Goal: Communication & Community: Answer question/provide support

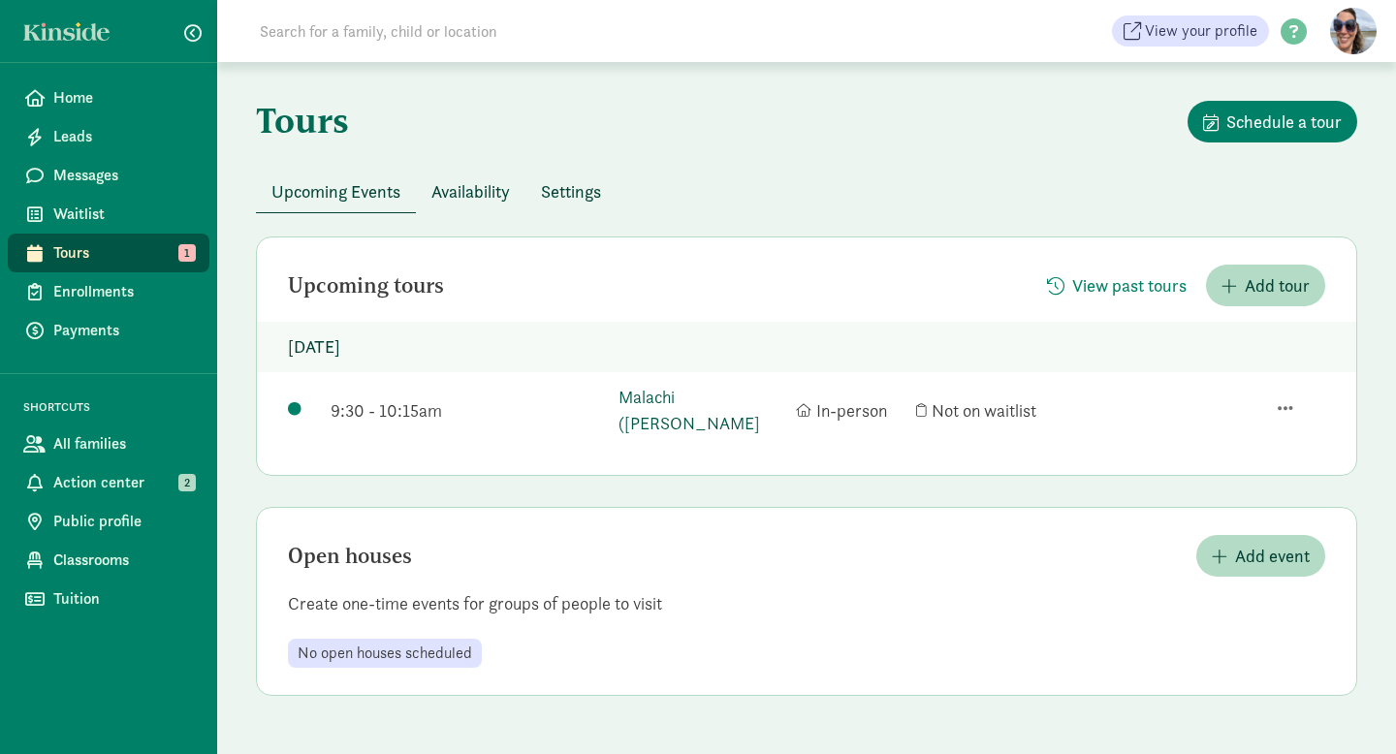
click at [636, 393] on link "Malachi (Max) Levy" at bounding box center [701, 410] width 167 height 52
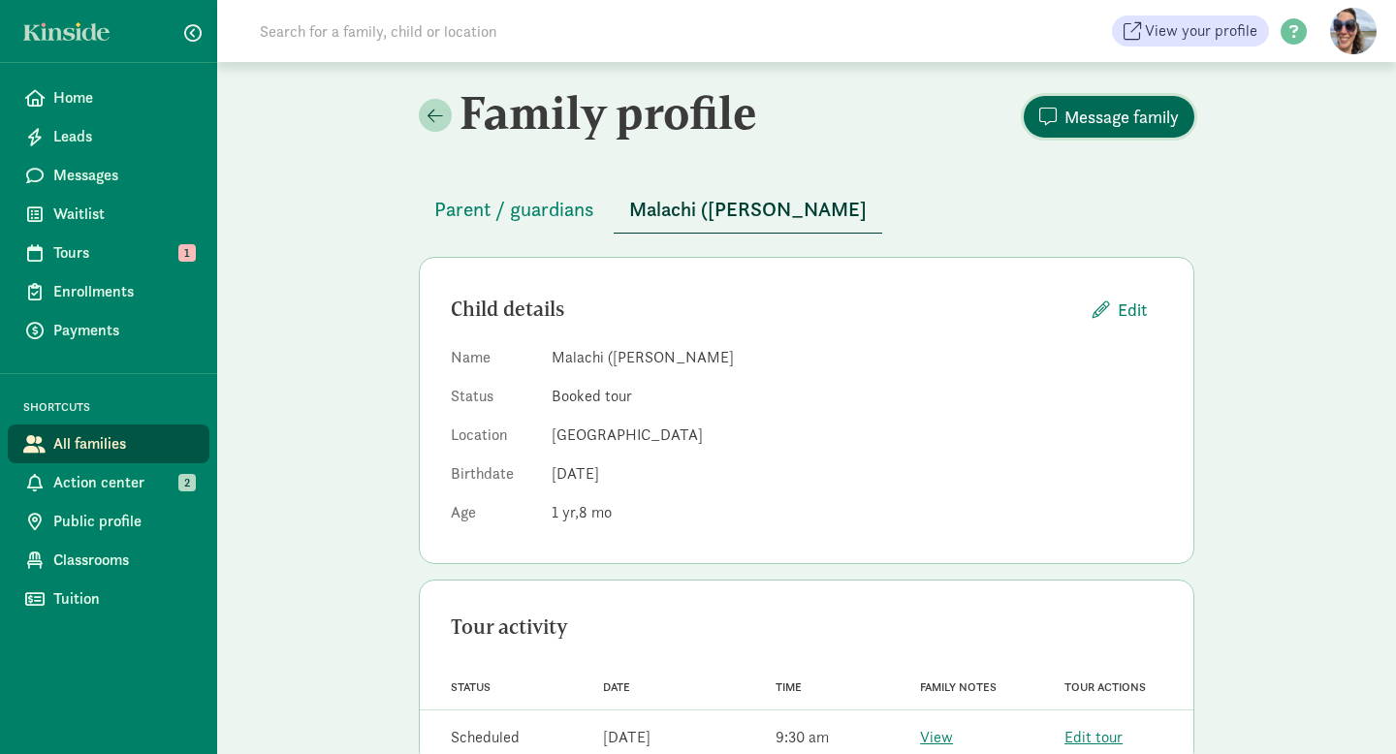
click at [1138, 112] on span "Message family" at bounding box center [1121, 117] width 114 height 26
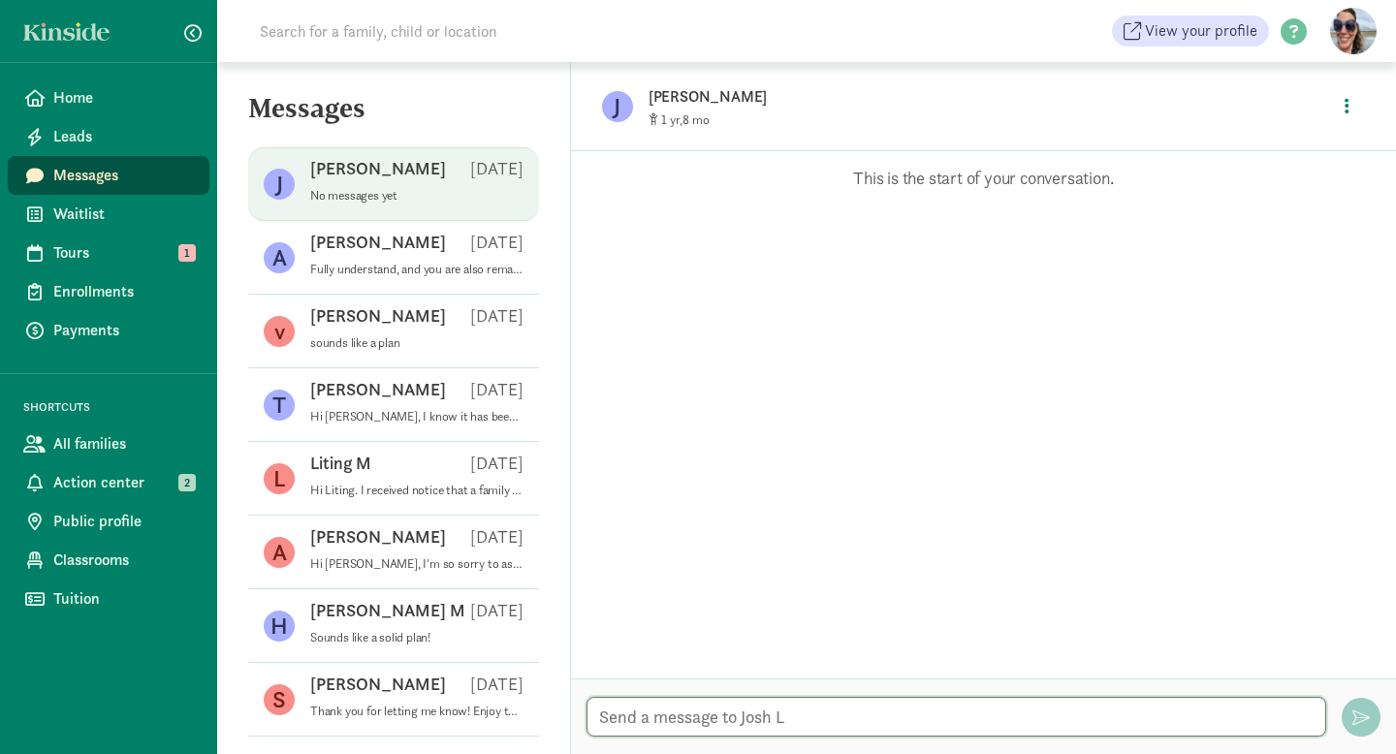
click at [697, 725] on textarea at bounding box center [956, 717] width 740 height 40
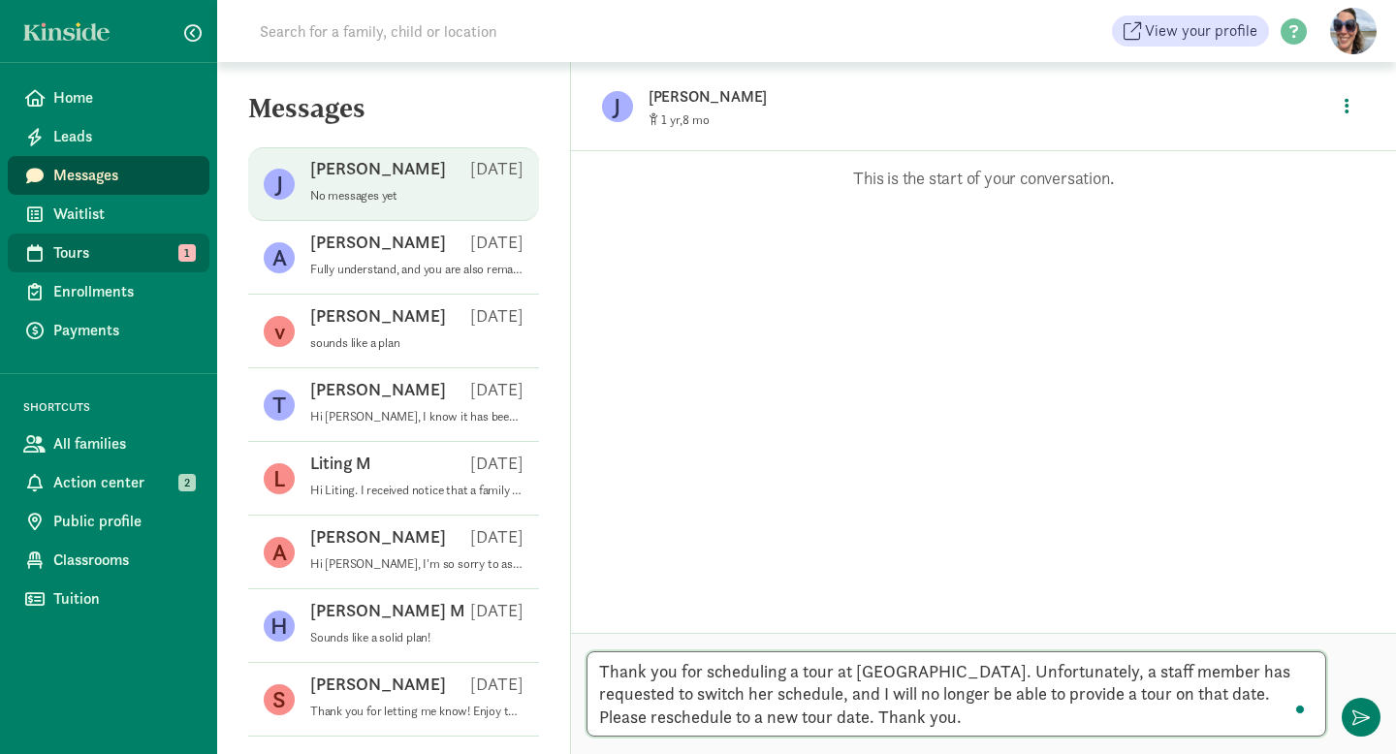
type textarea "Thank you for scheduling a tour at Lighthouse. Unfortunately, a staff member ha…"
click at [59, 247] on span "Tours" at bounding box center [123, 252] width 141 height 23
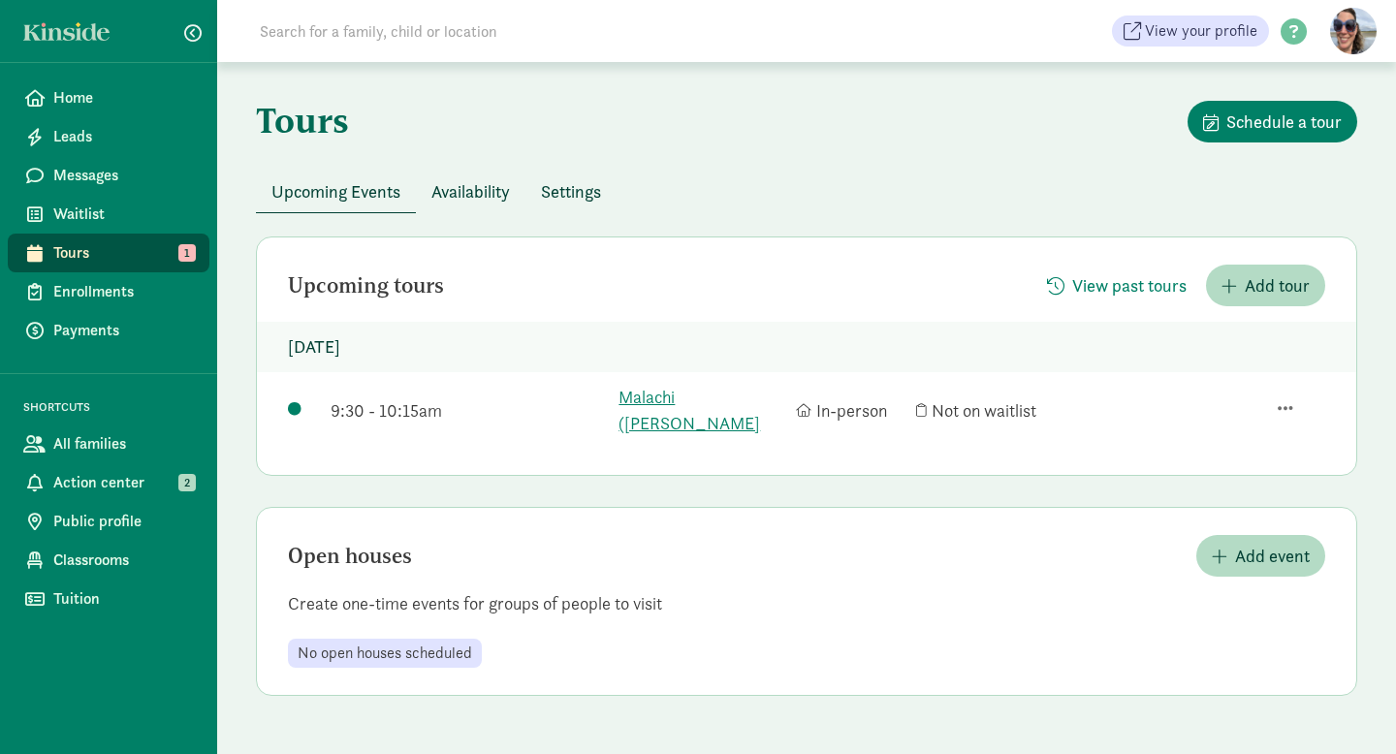
click at [457, 188] on span "Availability" at bounding box center [470, 191] width 79 height 26
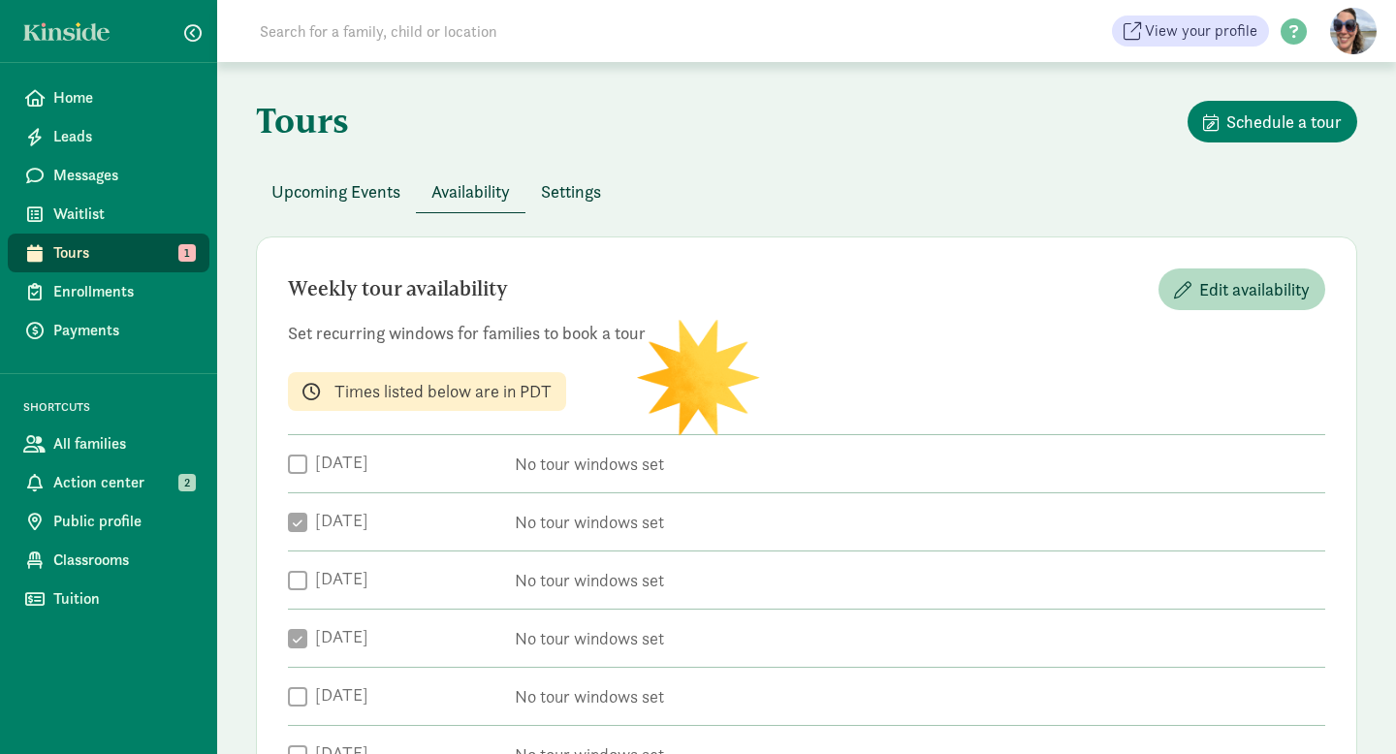
checkbox input "true"
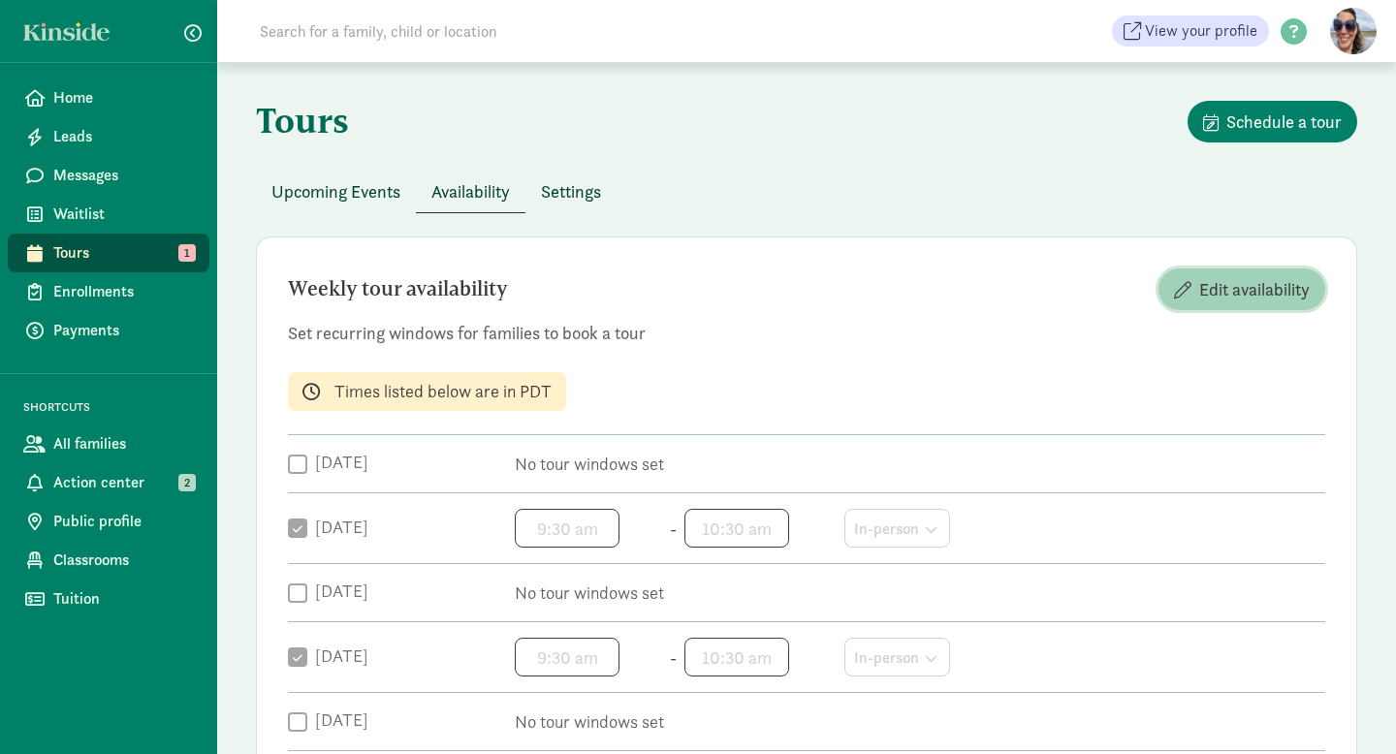
click at [1237, 291] on span "Edit availability" at bounding box center [1254, 289] width 110 height 26
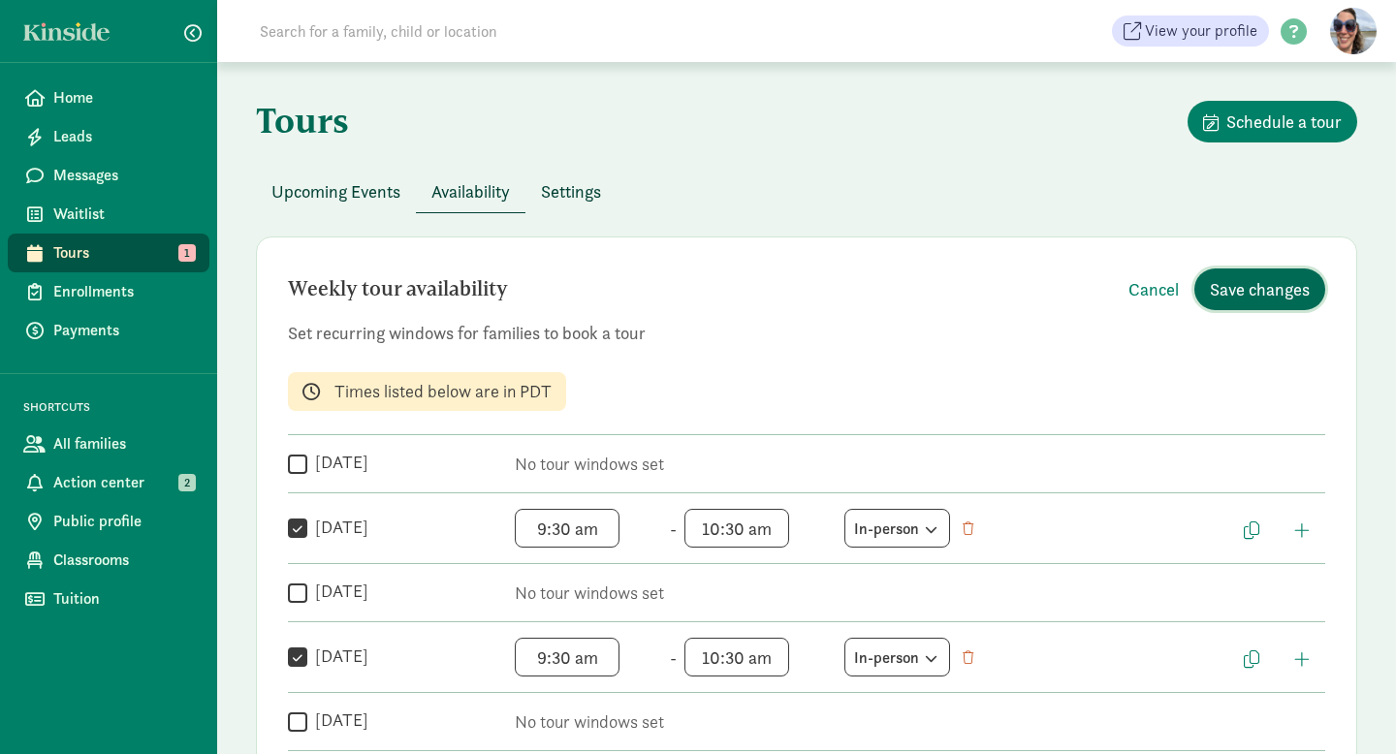
click at [1238, 292] on span "Save changes" at bounding box center [1260, 289] width 100 height 26
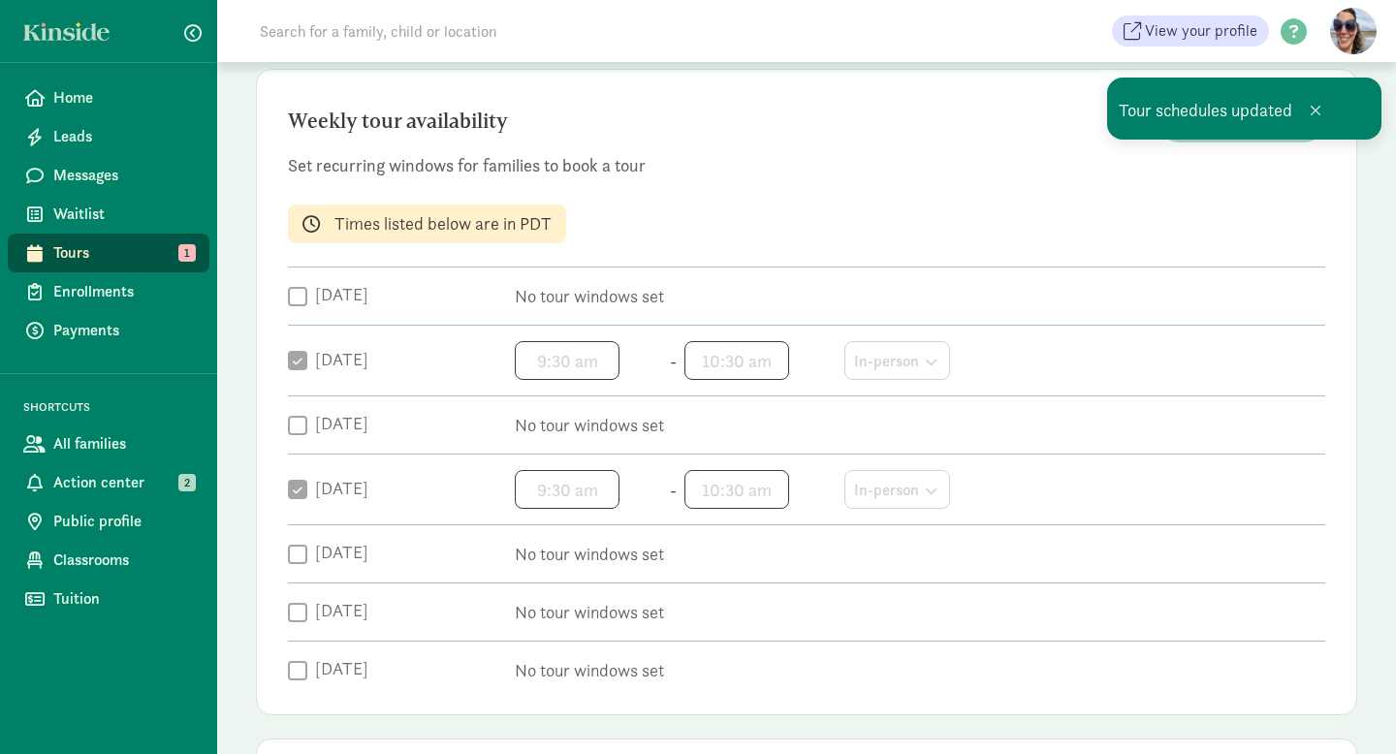
scroll to position [455, 0]
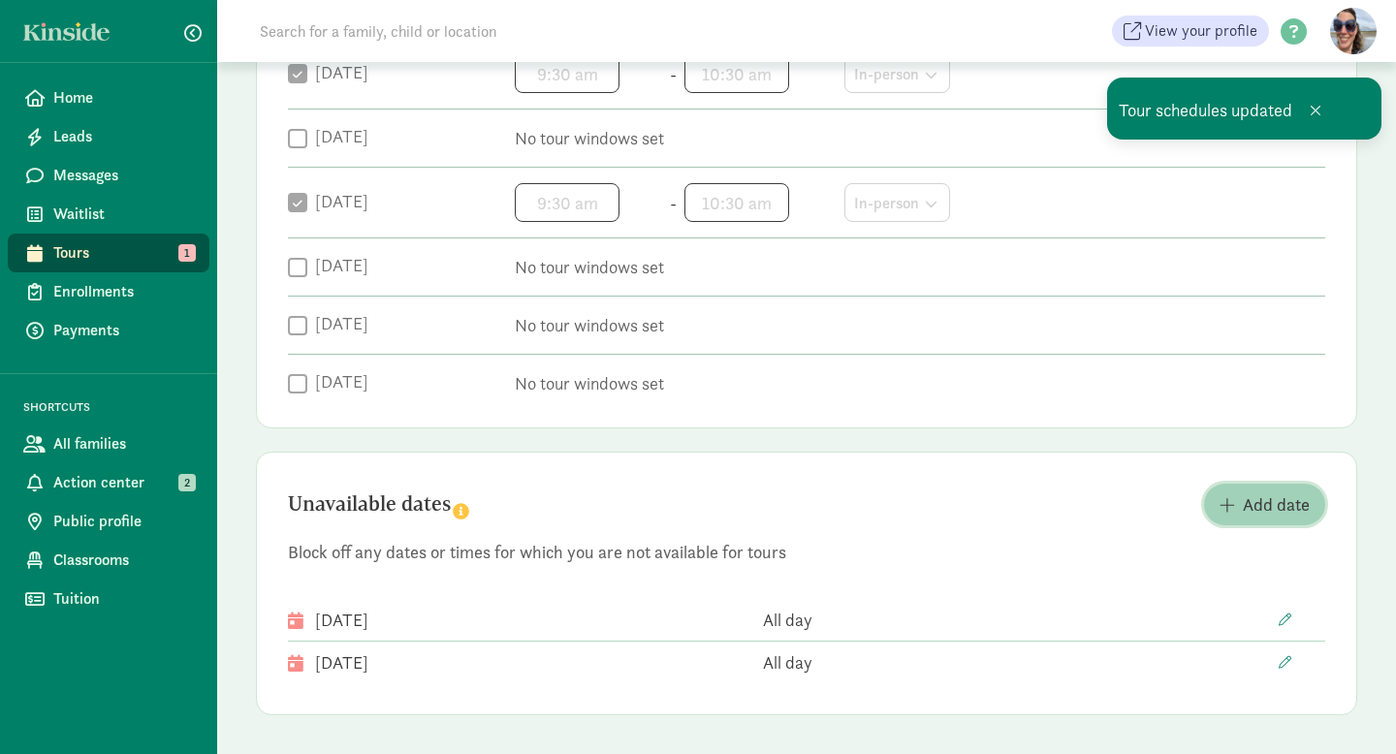
click at [1276, 501] on span "Add date" at bounding box center [1276, 504] width 67 height 26
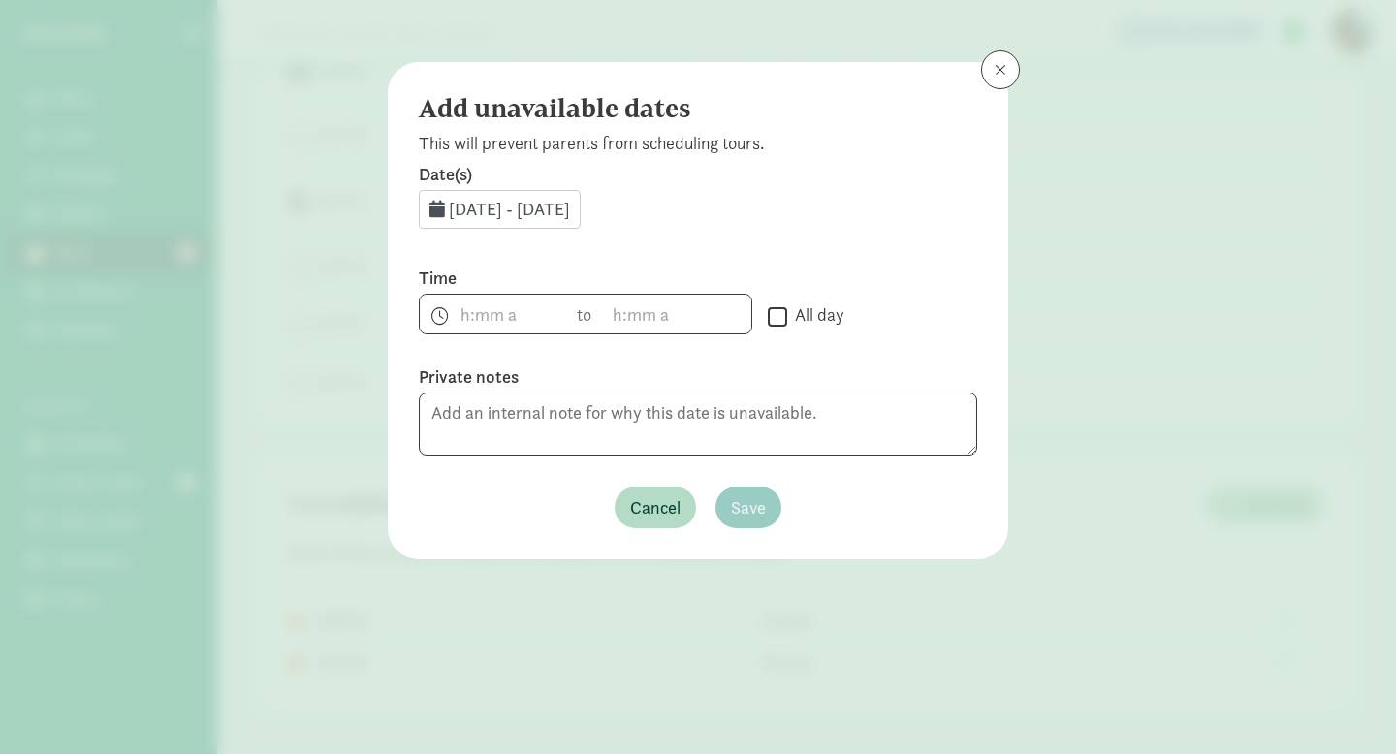
click at [514, 212] on span "Aug 15, 2025 - Aug 31, 2025" at bounding box center [509, 209] width 121 height 22
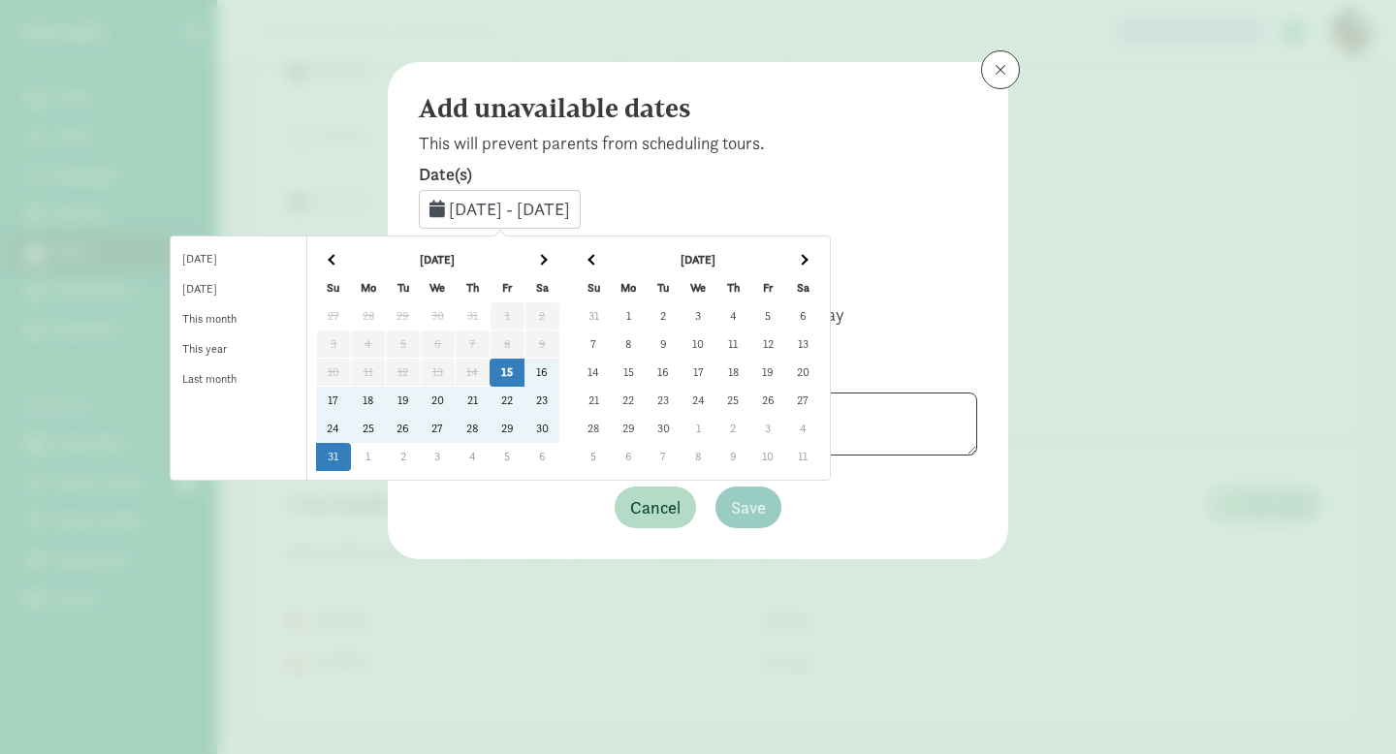
click at [421, 402] on td "19" at bounding box center [403, 401] width 35 height 28
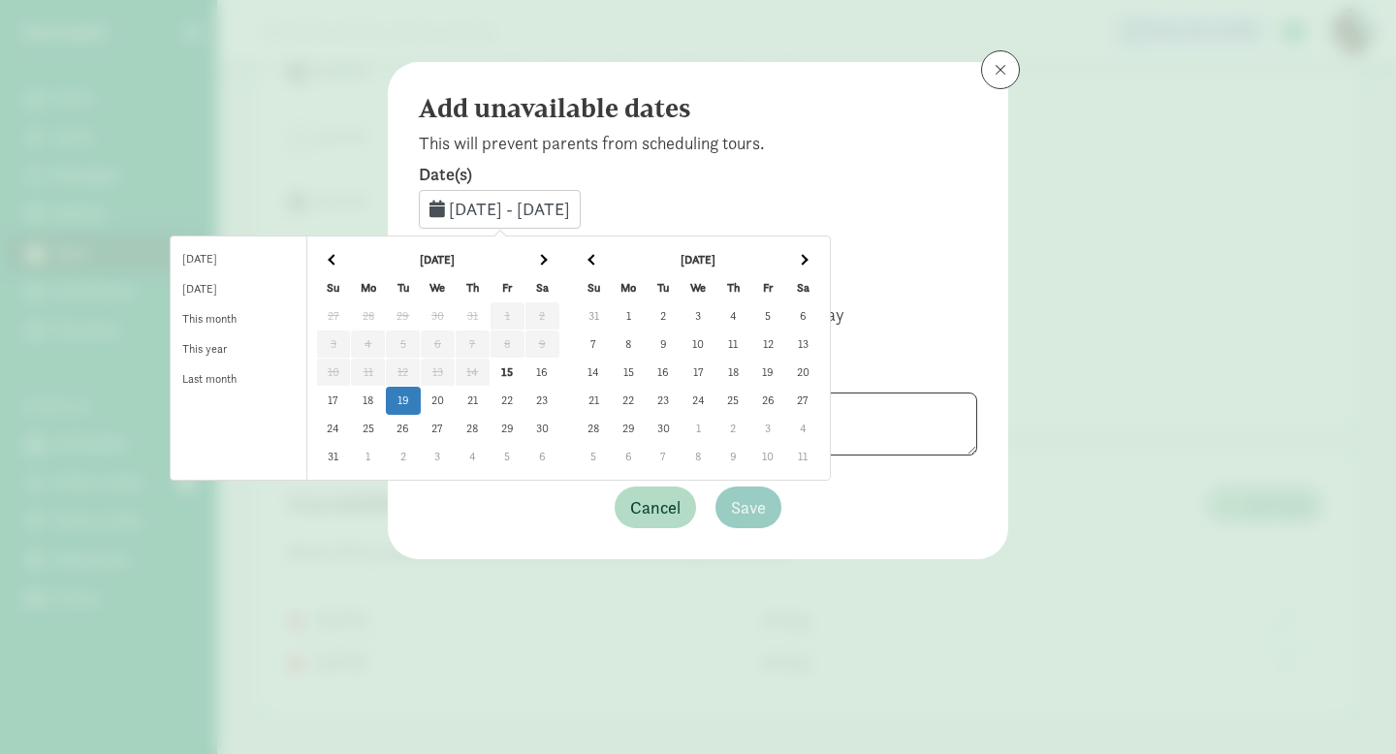
click at [421, 402] on td "19" at bounding box center [403, 401] width 35 height 28
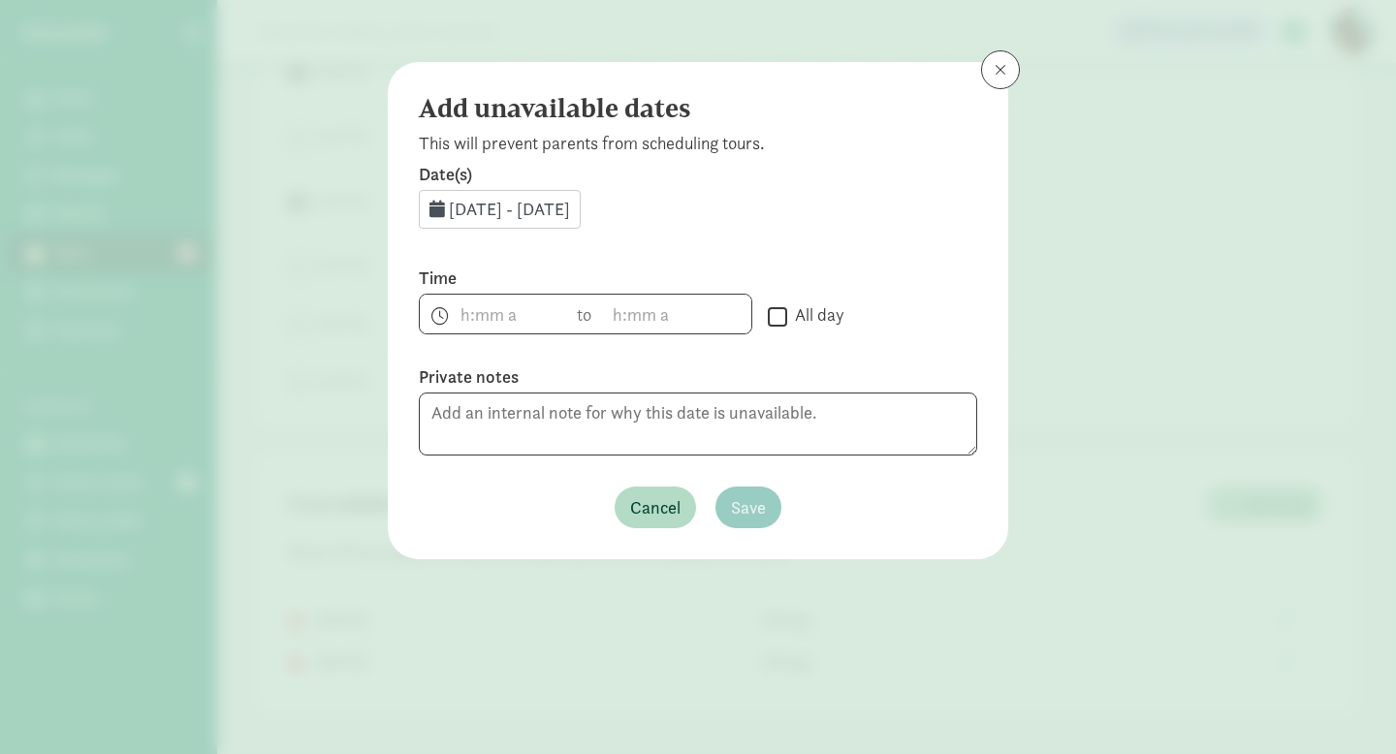
click at [776, 311] on input "All day" at bounding box center [777, 316] width 19 height 26
checkbox input "true"
click at [757, 498] on span "Save" at bounding box center [748, 507] width 35 height 26
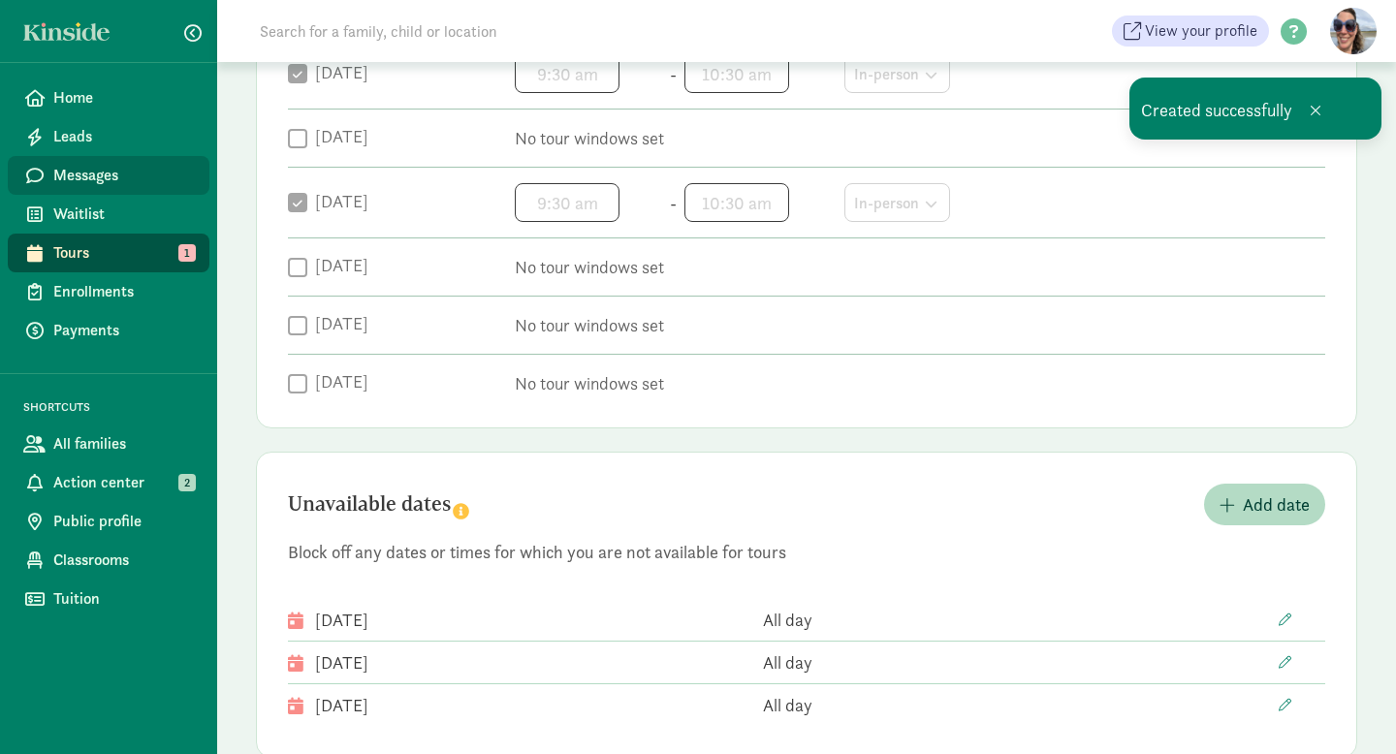
click at [77, 174] on span "Messages" at bounding box center [123, 175] width 141 height 23
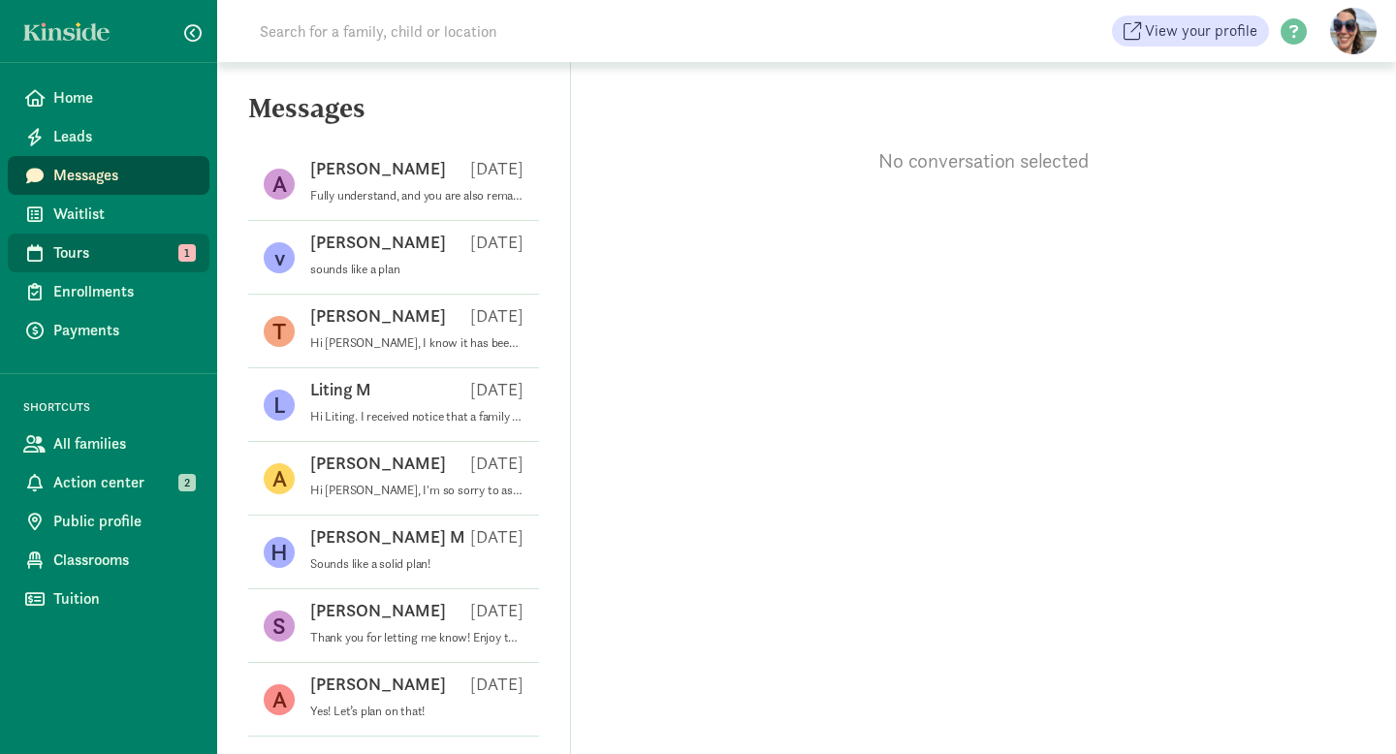
click at [114, 257] on span "Tours" at bounding box center [123, 252] width 141 height 23
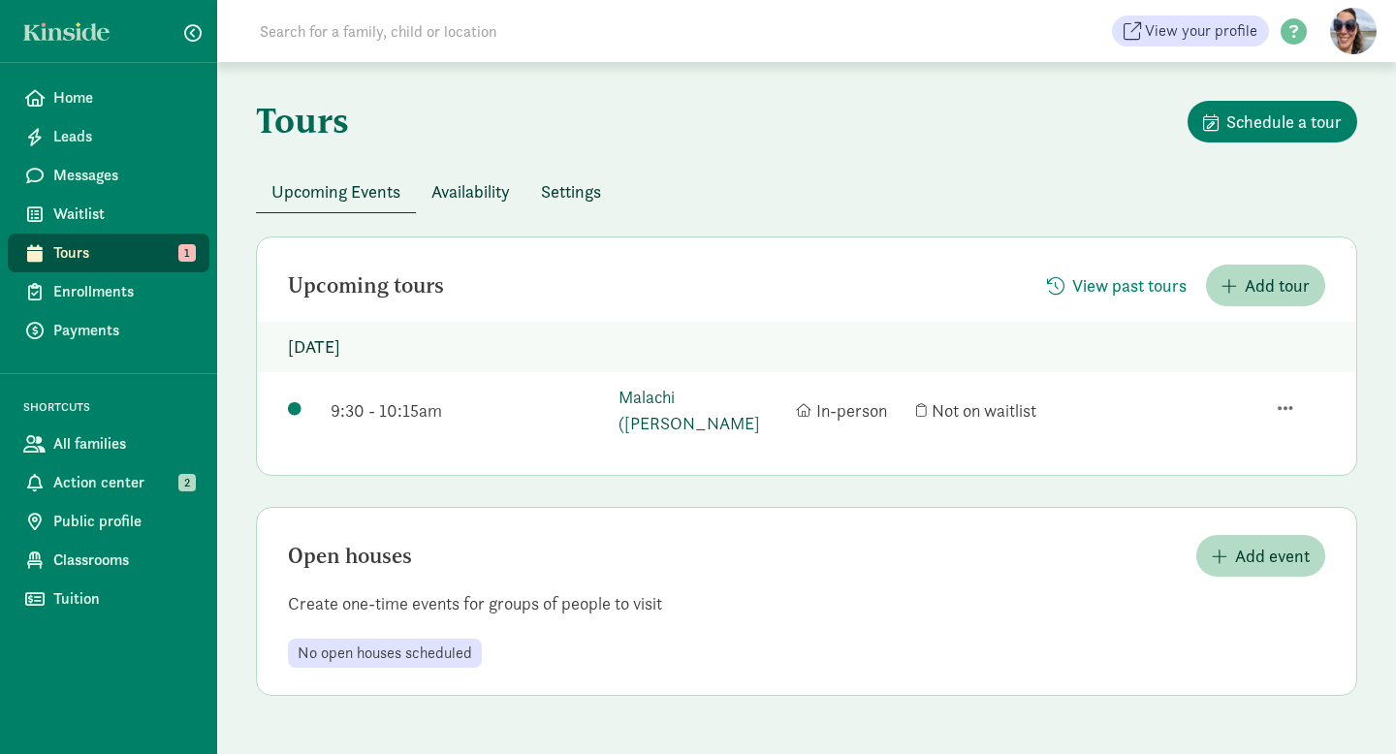
click at [682, 394] on link "Malachi (Max) Levy" at bounding box center [701, 410] width 167 height 52
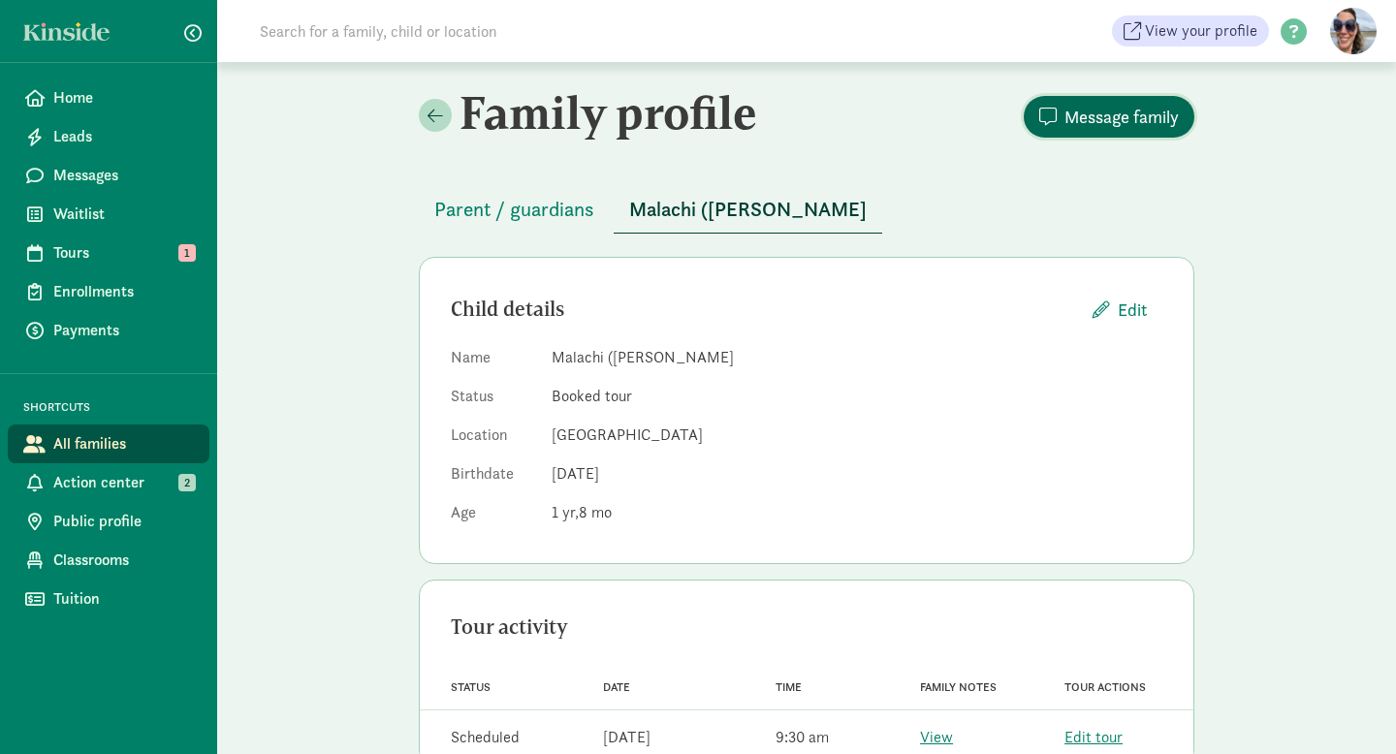
click at [1142, 112] on span "Message family" at bounding box center [1121, 117] width 114 height 26
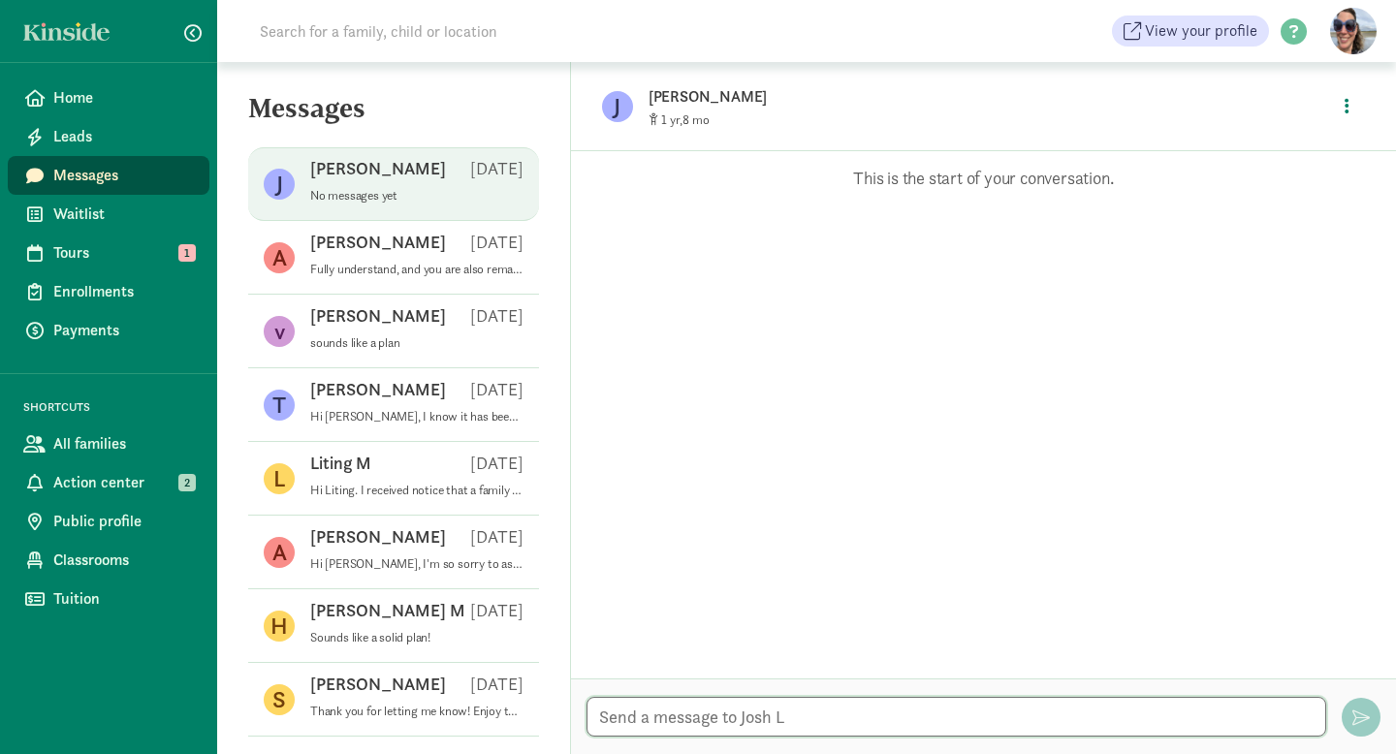
click at [661, 718] on textarea at bounding box center [956, 717] width 740 height 40
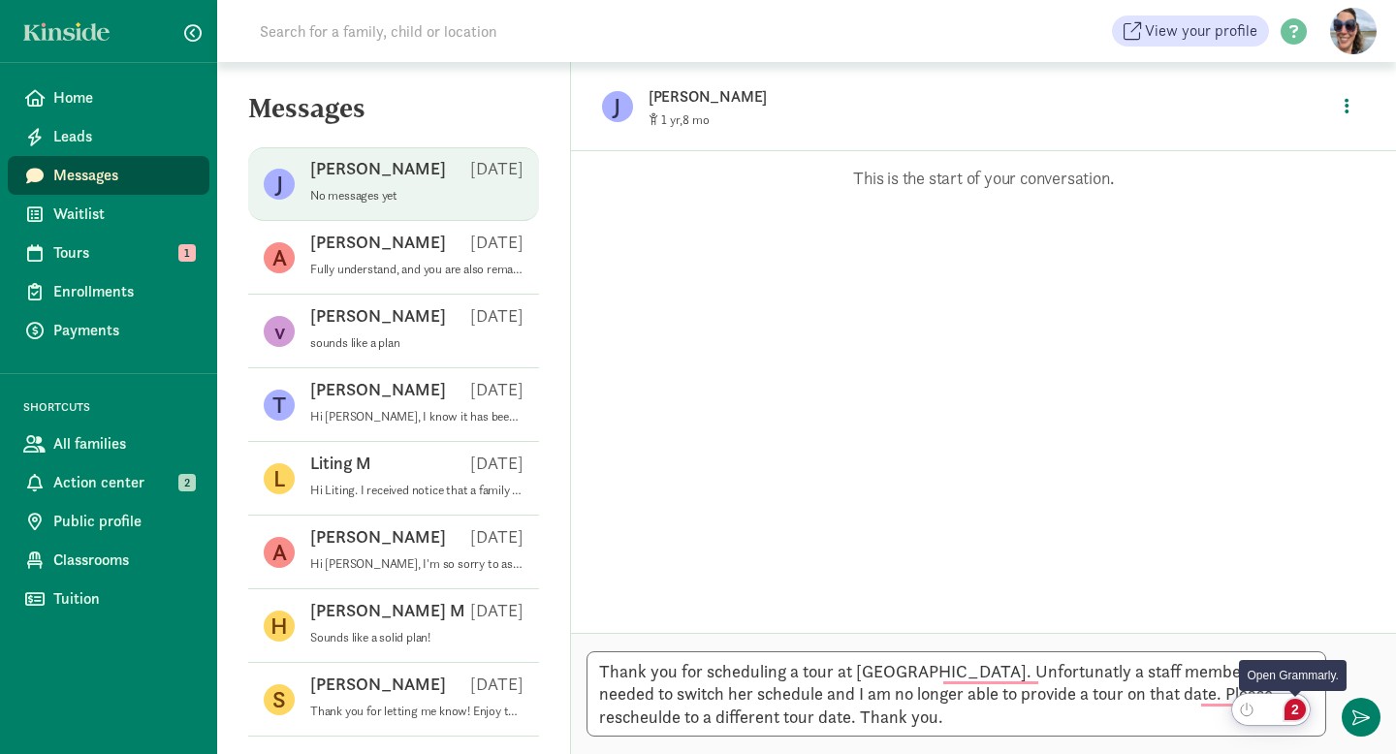
click at [1298, 710] on div "2" at bounding box center [1294, 709] width 21 height 21
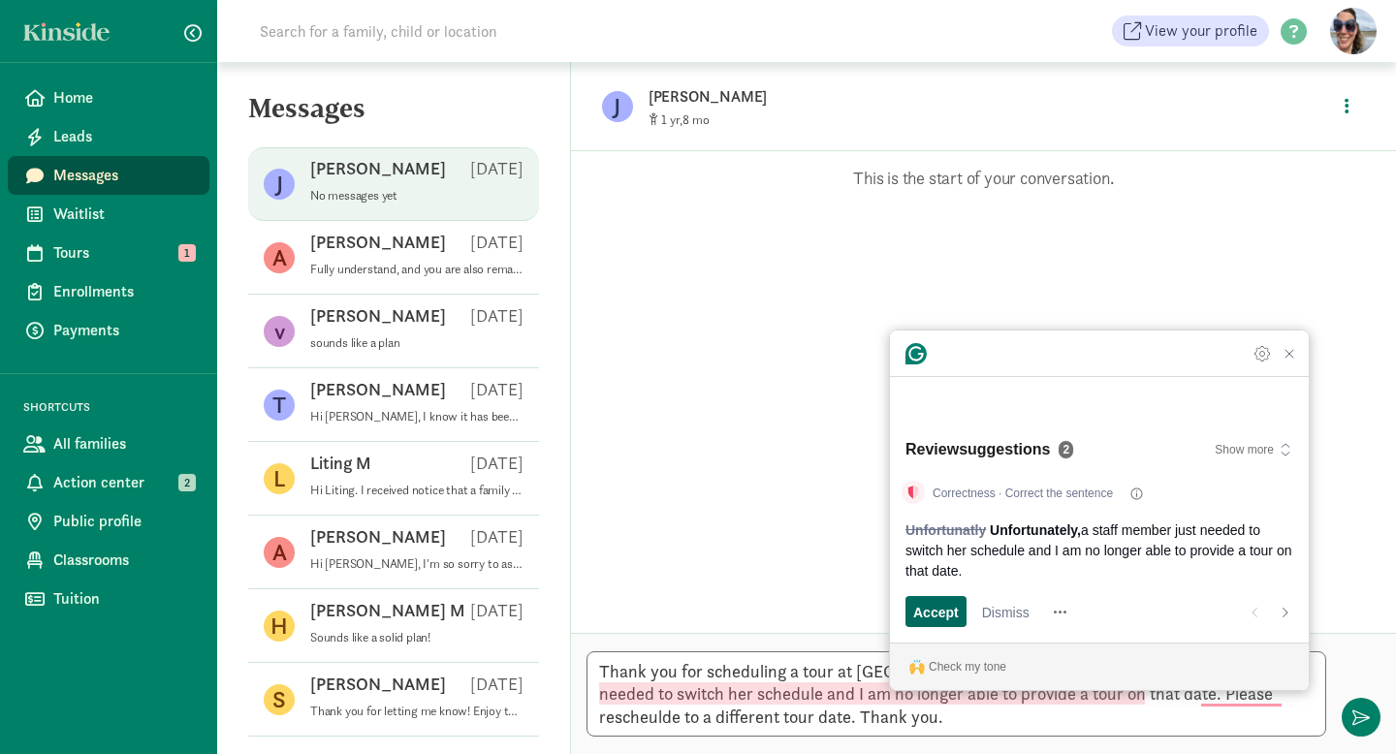
click at [937, 614] on span "Accept" at bounding box center [936, 612] width 46 height 20
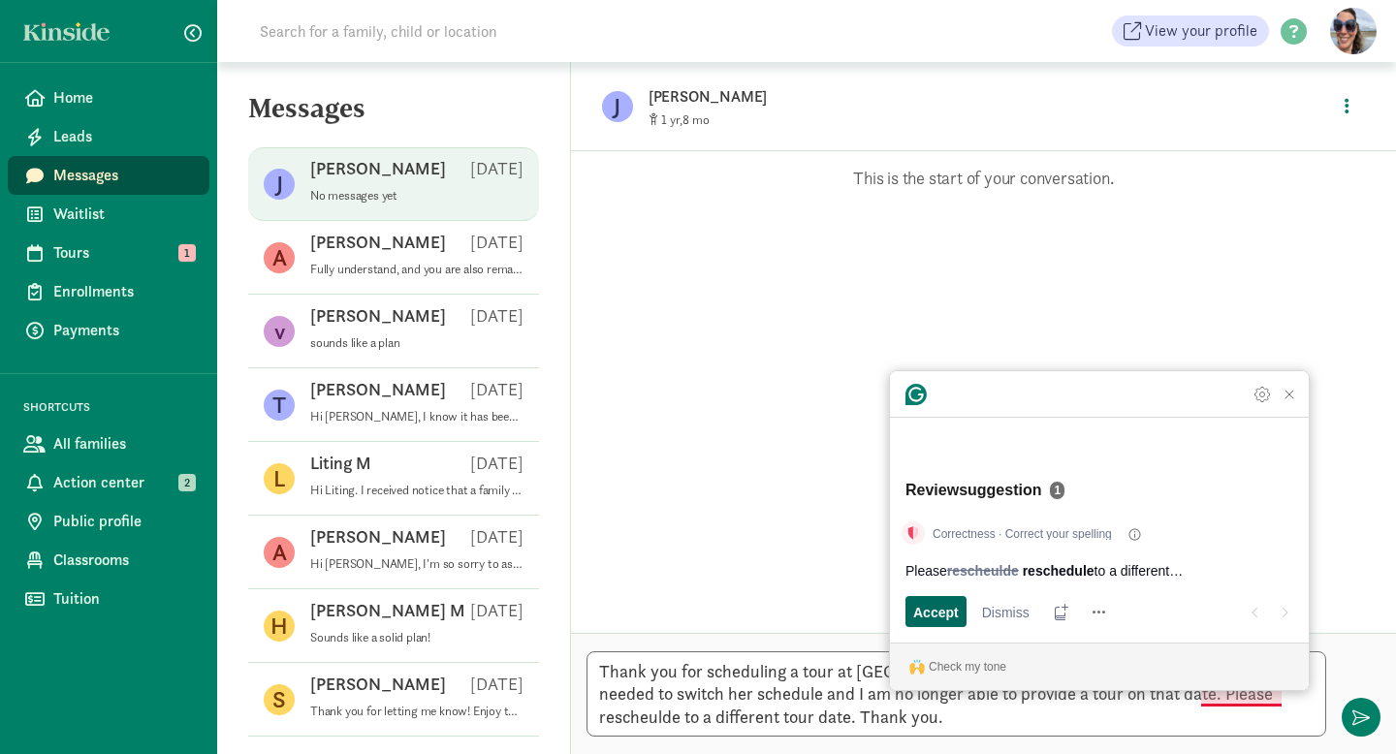
click at [937, 614] on span "Accept" at bounding box center [936, 612] width 46 height 20
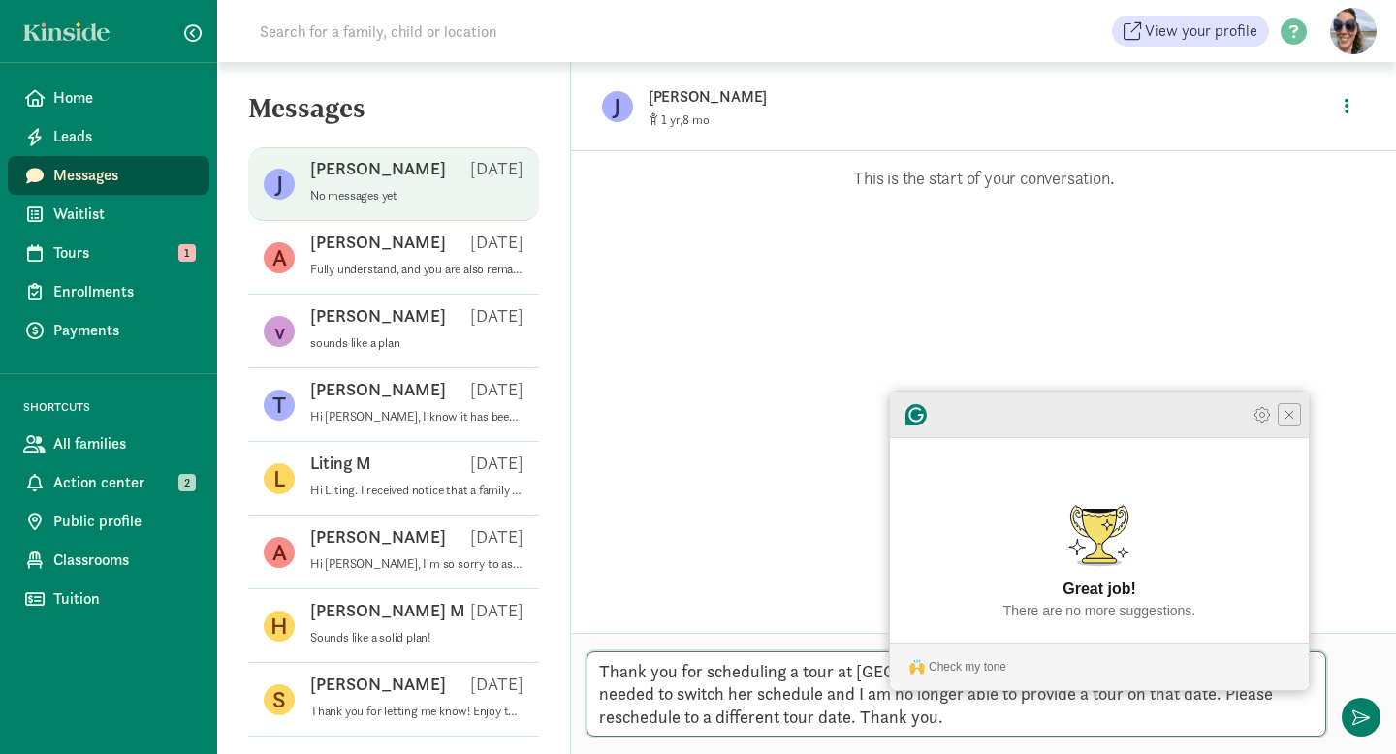
type textarea "Thank you for scheduling a tour at [GEOGRAPHIC_DATA]. Unfortunately, a staff me…"
click at [1287, 423] on icon "Close Grammarly Assistant" at bounding box center [1289, 415] width 16 height 16
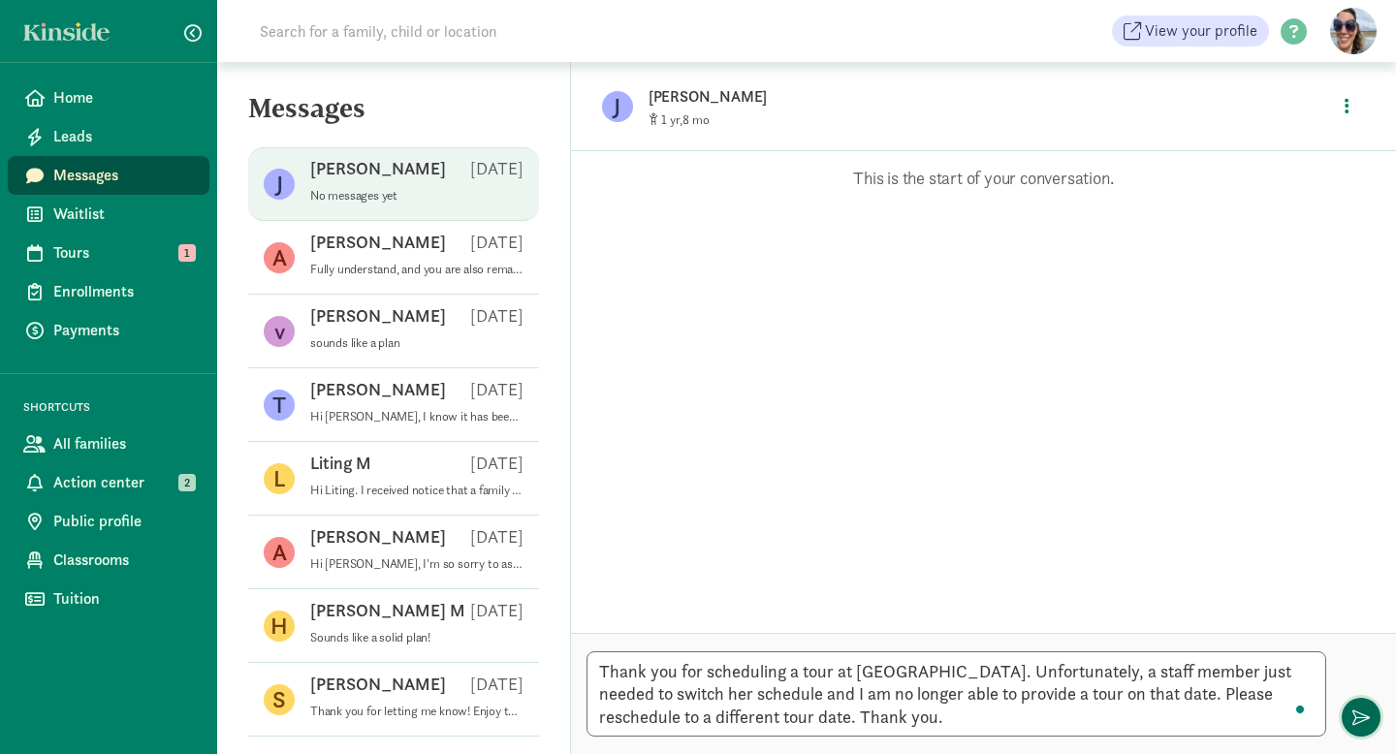
click at [1364, 725] on span "button" at bounding box center [1360, 717] width 17 height 17
